Goal: Task Accomplishment & Management: Manage account settings

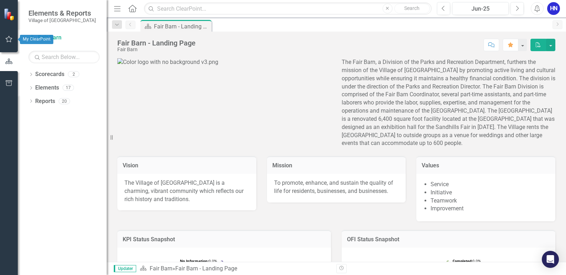
click at [6, 42] on button "button" at bounding box center [9, 39] width 16 height 15
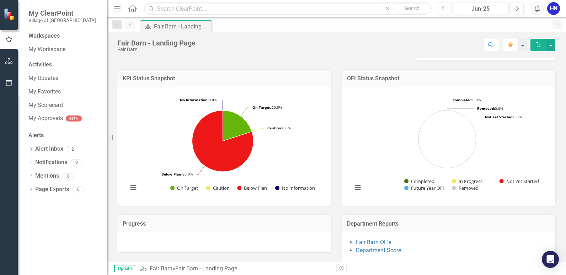
scroll to position [170, 0]
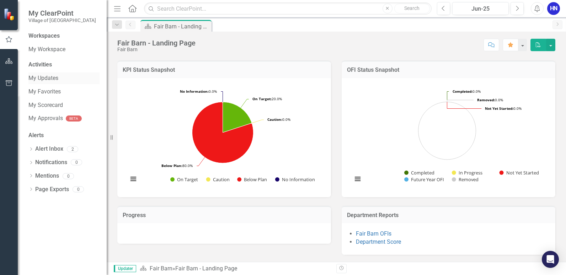
click at [46, 82] on link "My Updates" at bounding box center [63, 78] width 71 height 8
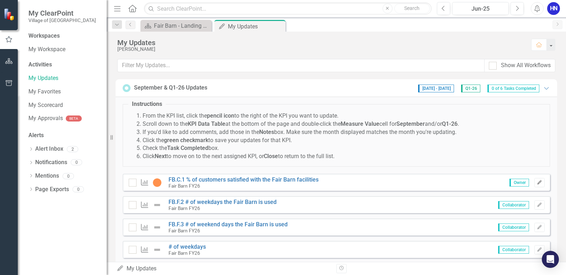
click at [534, 185] on button "Edit" at bounding box center [539, 182] width 10 height 9
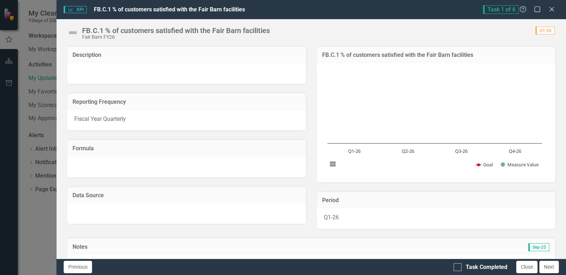
click at [545, 10] on div "Task 1 of 6 Help Maximize Close" at bounding box center [521, 9] width 76 height 9
click at [553, 10] on icon "Close" at bounding box center [551, 9] width 9 height 7
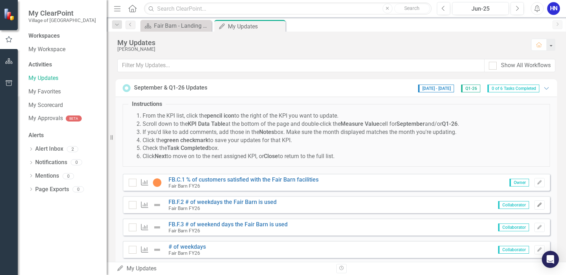
click at [537, 205] on icon "button" at bounding box center [539, 205] width 4 height 4
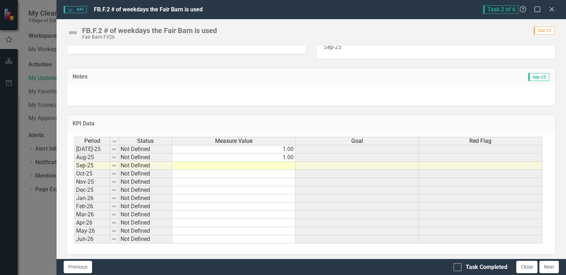
scroll to position [173, 0]
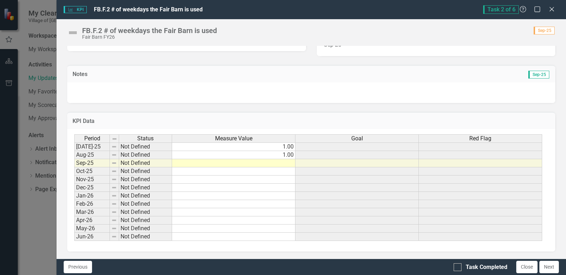
click at [285, 162] on td at bounding box center [233, 163] width 123 height 8
type textarea "3"
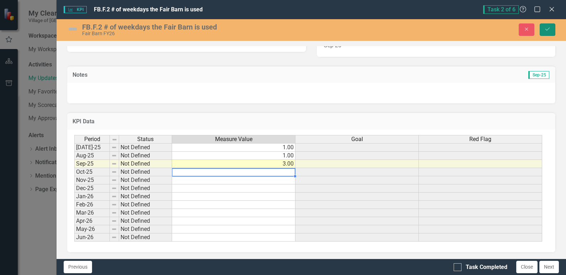
click at [551, 30] on button "Save" at bounding box center [548, 29] width 16 height 12
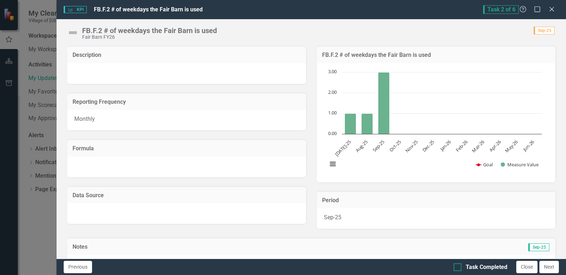
click at [460, 267] on div at bounding box center [458, 267] width 8 height 8
click at [458, 267] on input "Task Completed" at bounding box center [456, 265] width 5 height 5
checkbox input "true"
click at [554, 271] on button "Next" at bounding box center [549, 267] width 20 height 12
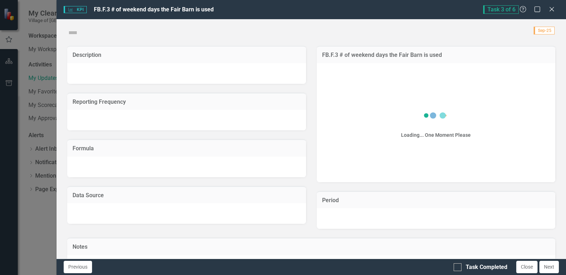
checkbox input "true"
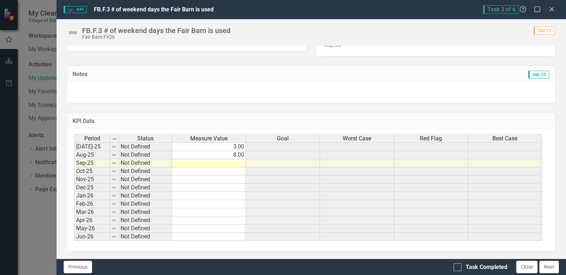
click at [240, 166] on td at bounding box center [209, 163] width 74 height 8
type textarea "5"
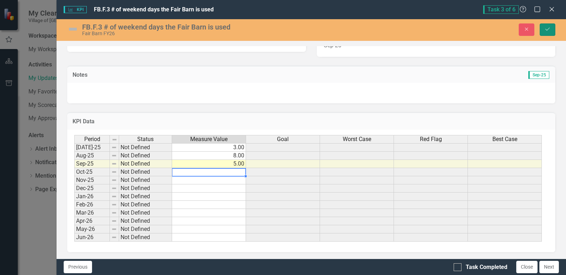
click at [549, 30] on icon "Save" at bounding box center [547, 29] width 6 height 5
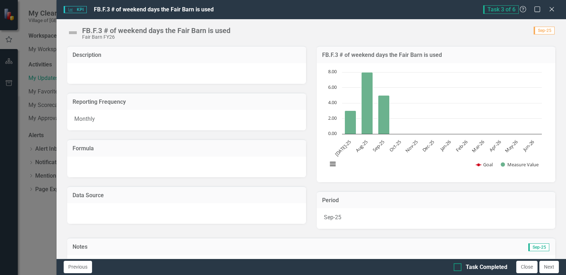
click at [457, 270] on div at bounding box center [458, 267] width 8 height 8
click at [457, 268] on input "Task Completed" at bounding box center [456, 265] width 5 height 5
checkbox input "true"
click at [544, 265] on button "Next" at bounding box center [549, 267] width 20 height 12
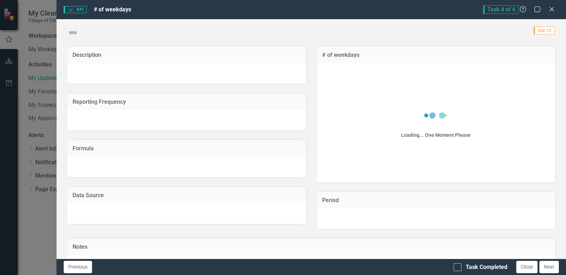
checkbox input "true"
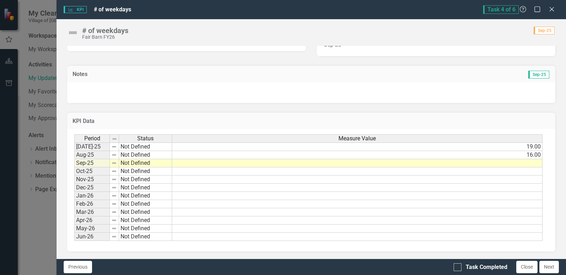
click at [521, 164] on td at bounding box center [357, 163] width 370 height 8
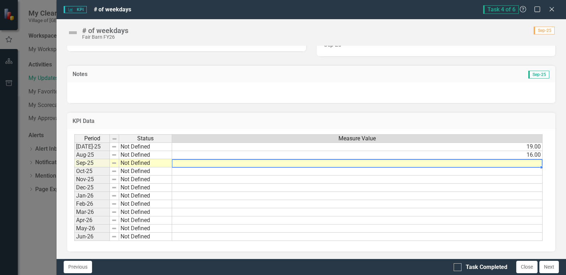
type textarea "18"
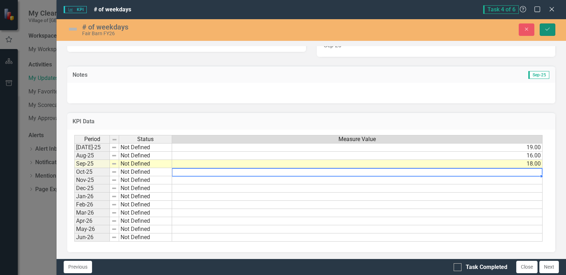
click at [550, 31] on icon "Save" at bounding box center [547, 29] width 6 height 5
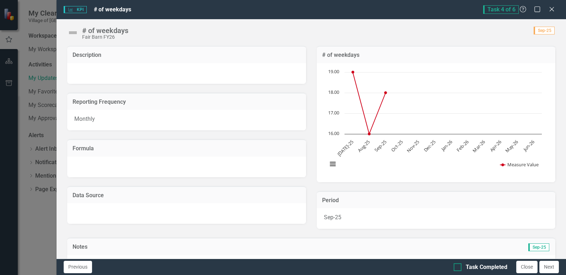
click at [457, 268] on input "Task Completed" at bounding box center [456, 265] width 5 height 5
checkbox input "true"
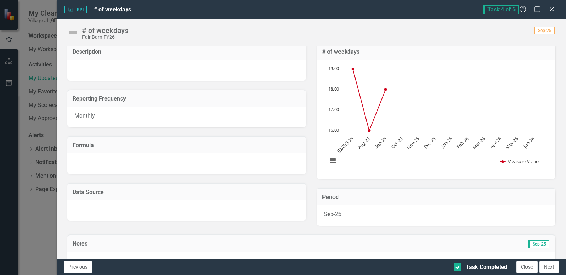
scroll to position [0, 0]
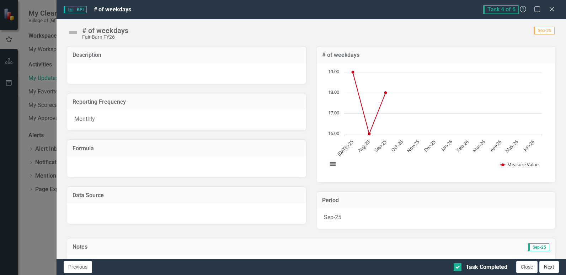
click at [549, 268] on button "Next" at bounding box center [549, 267] width 20 height 12
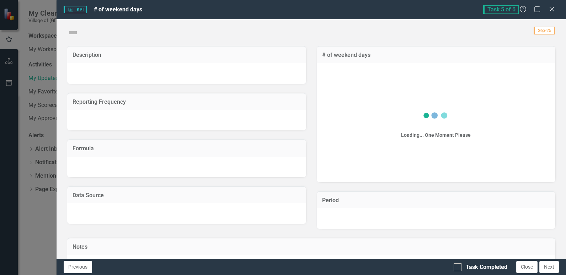
checkbox input "true"
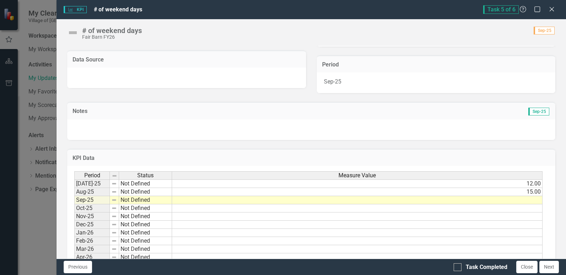
scroll to position [142, 0]
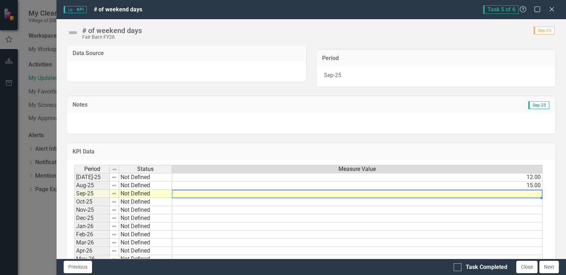
click at [521, 196] on td at bounding box center [357, 194] width 370 height 8
type textarea "12"
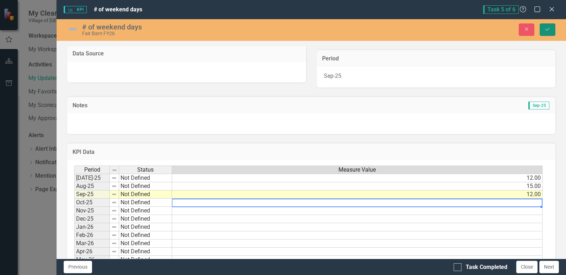
click at [542, 28] on button "Save" at bounding box center [548, 29] width 16 height 12
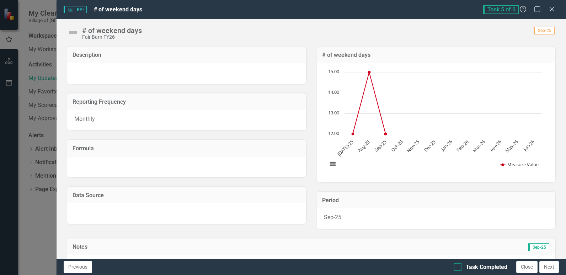
click at [458, 267] on div at bounding box center [458, 267] width 8 height 8
click at [458, 267] on input "Task Completed" at bounding box center [456, 265] width 5 height 5
checkbox input "true"
click at [549, 265] on button "Next" at bounding box center [549, 267] width 20 height 12
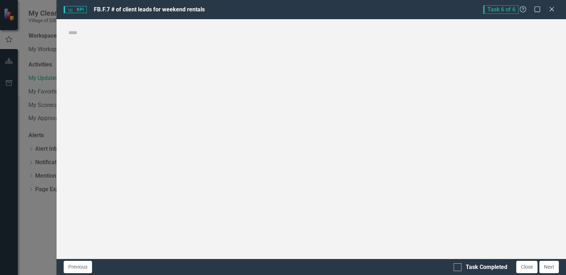
checkbox input "true"
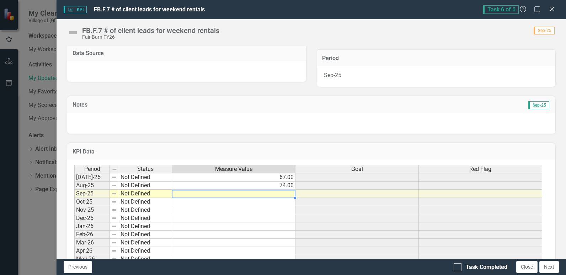
click at [283, 195] on td at bounding box center [233, 194] width 123 height 8
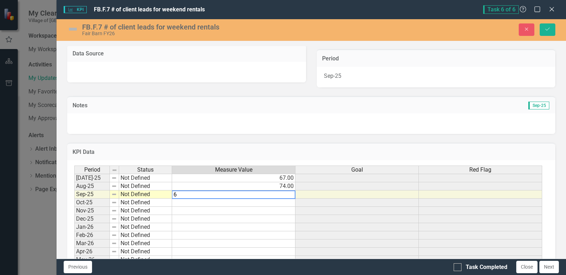
type textarea "60"
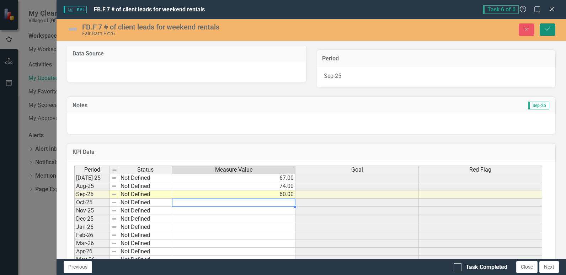
click at [548, 31] on icon "Save" at bounding box center [547, 29] width 6 height 5
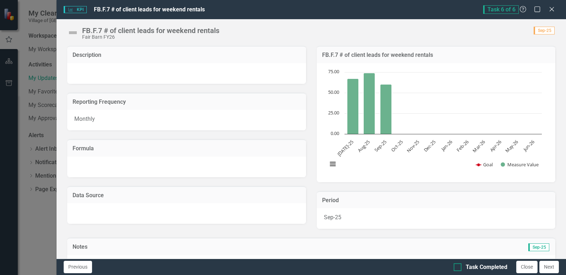
click at [457, 267] on input "Task Completed" at bounding box center [456, 265] width 5 height 5
checkbox input "true"
click at [542, 267] on button "Next" at bounding box center [549, 267] width 20 height 12
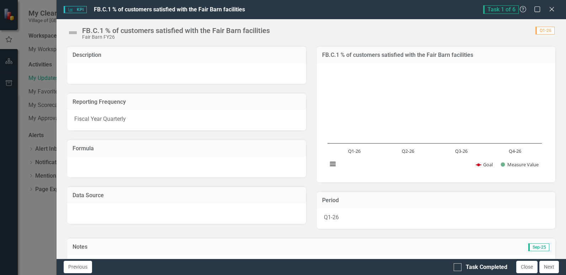
checkbox input "true"
click at [553, 9] on icon "Close" at bounding box center [551, 9] width 9 height 7
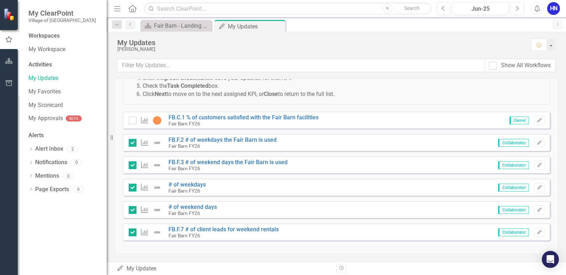
scroll to position [27, 0]
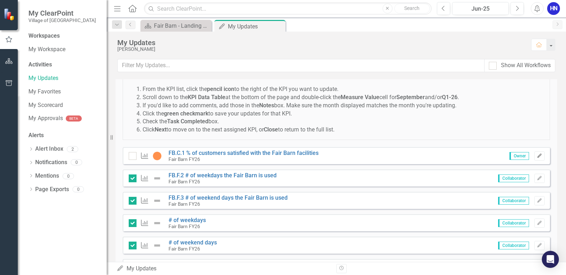
click at [537, 158] on icon "Edit" at bounding box center [539, 156] width 5 height 4
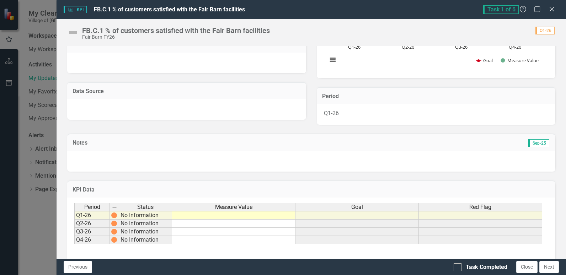
scroll to position [137, 0]
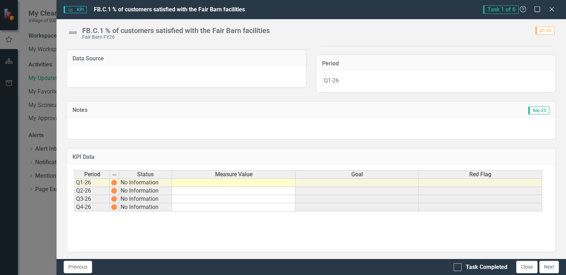
click at [250, 182] on td at bounding box center [233, 182] width 123 height 9
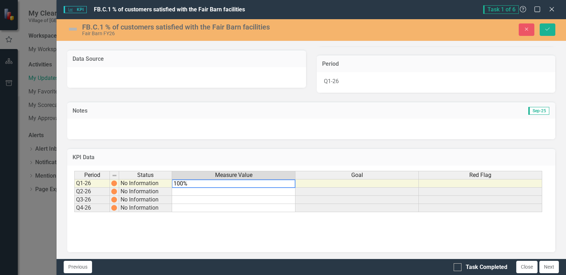
type textarea "100"
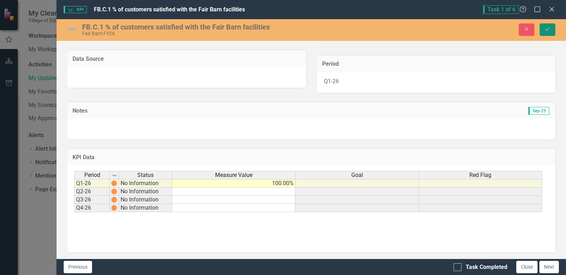
click at [548, 29] on icon "submit" at bounding box center [547, 29] width 4 height 3
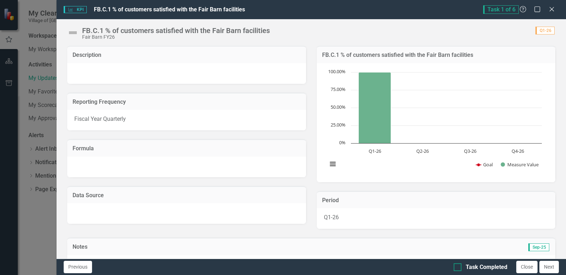
click at [457, 268] on div at bounding box center [458, 267] width 8 height 8
click at [457, 268] on input "Task Completed" at bounding box center [456, 265] width 5 height 5
checkbox input "true"
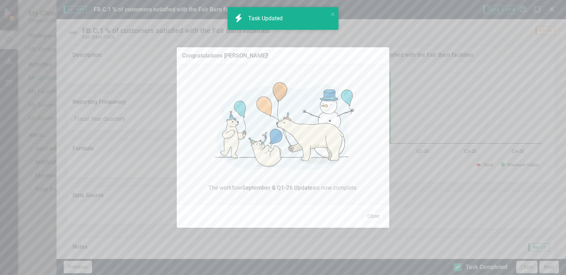
click at [372, 218] on button "Close" at bounding box center [373, 216] width 21 height 12
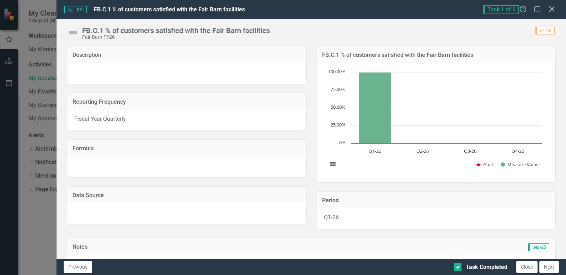
click at [549, 10] on icon "Close" at bounding box center [551, 9] width 9 height 7
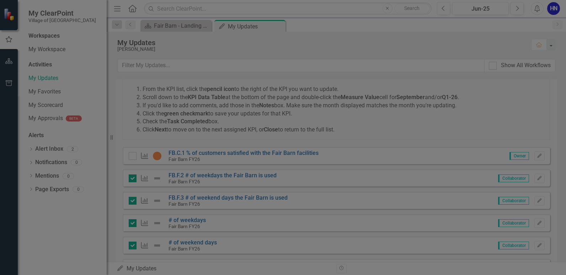
checkbox input "true"
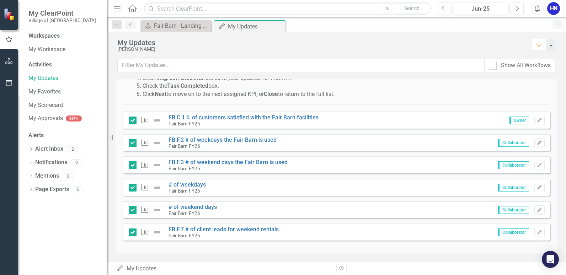
scroll to position [0, 0]
